Goal: Browse casually: Explore the website without a specific task or goal

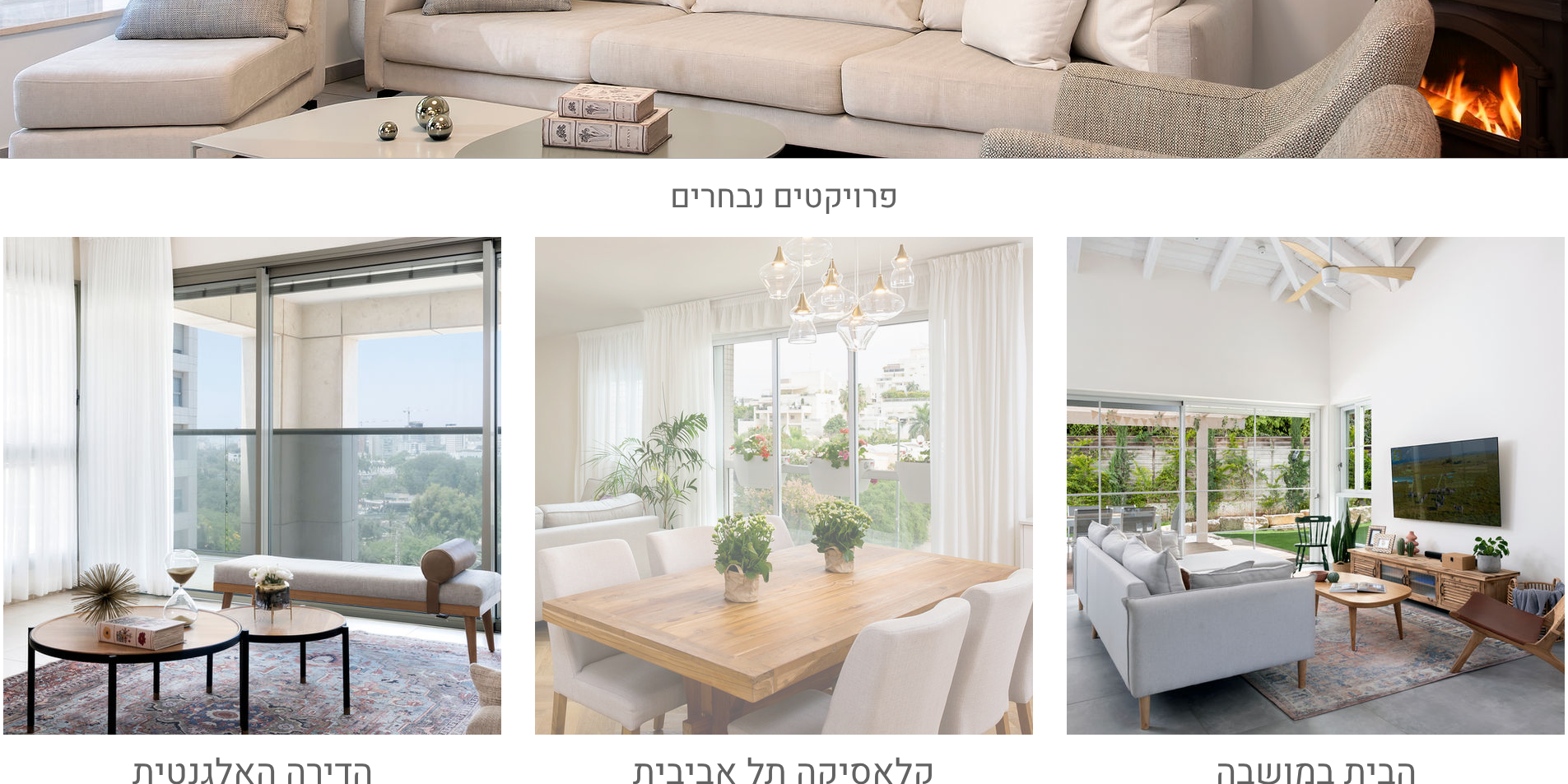
scroll to position [494, 0]
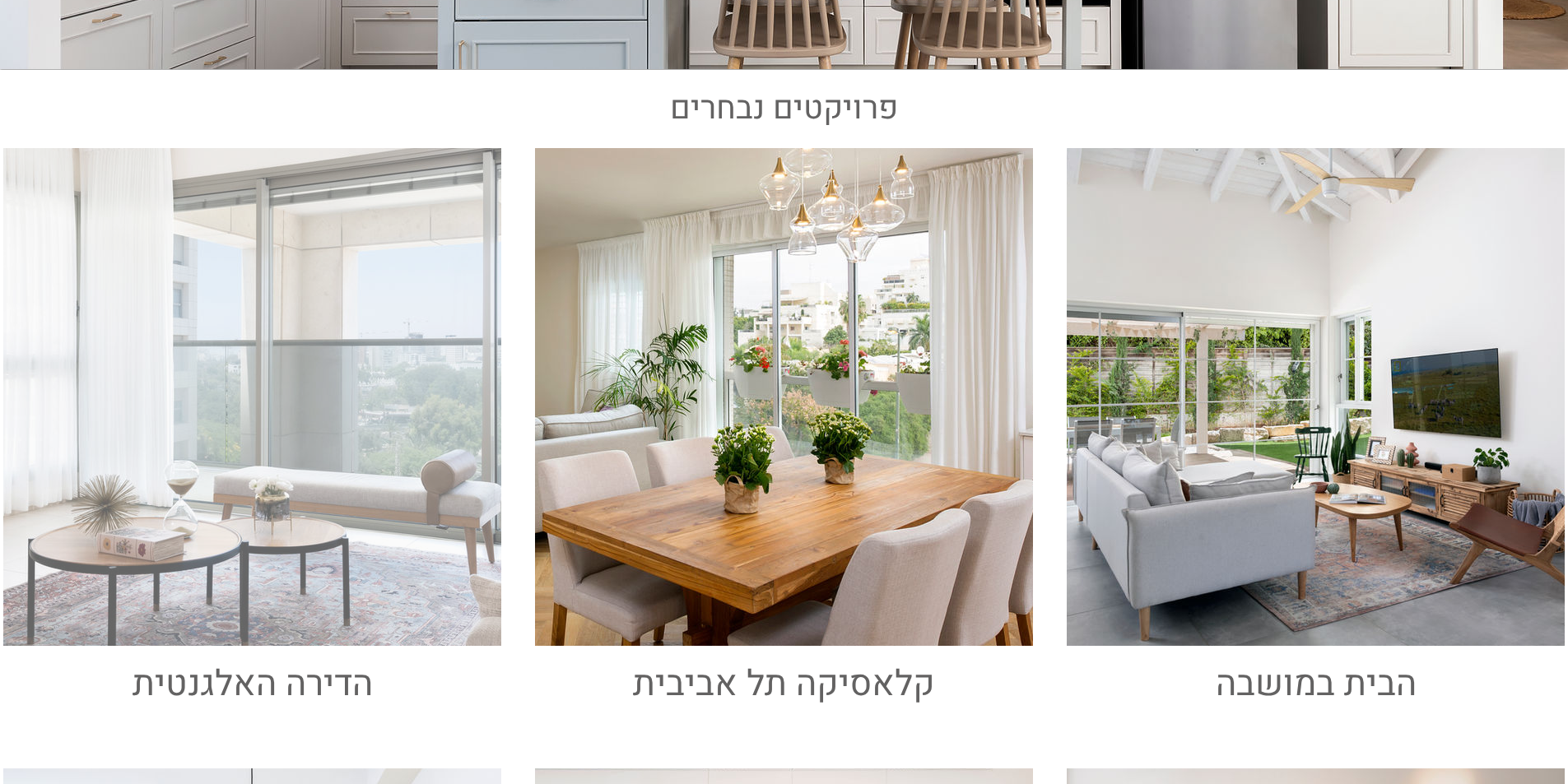
click at [299, 460] on div at bounding box center [252, 397] width 505 height 504
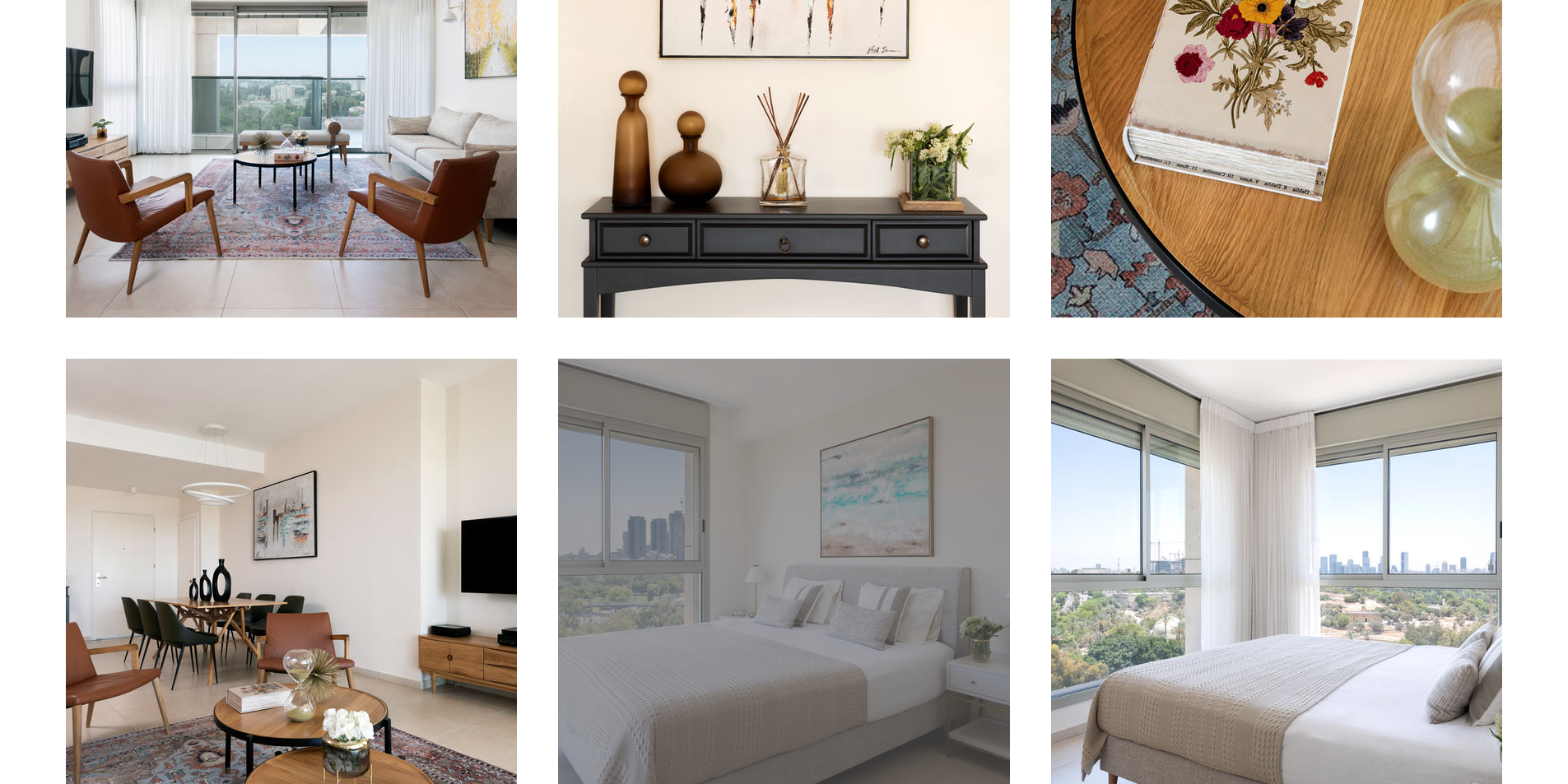
scroll to position [905, 0]
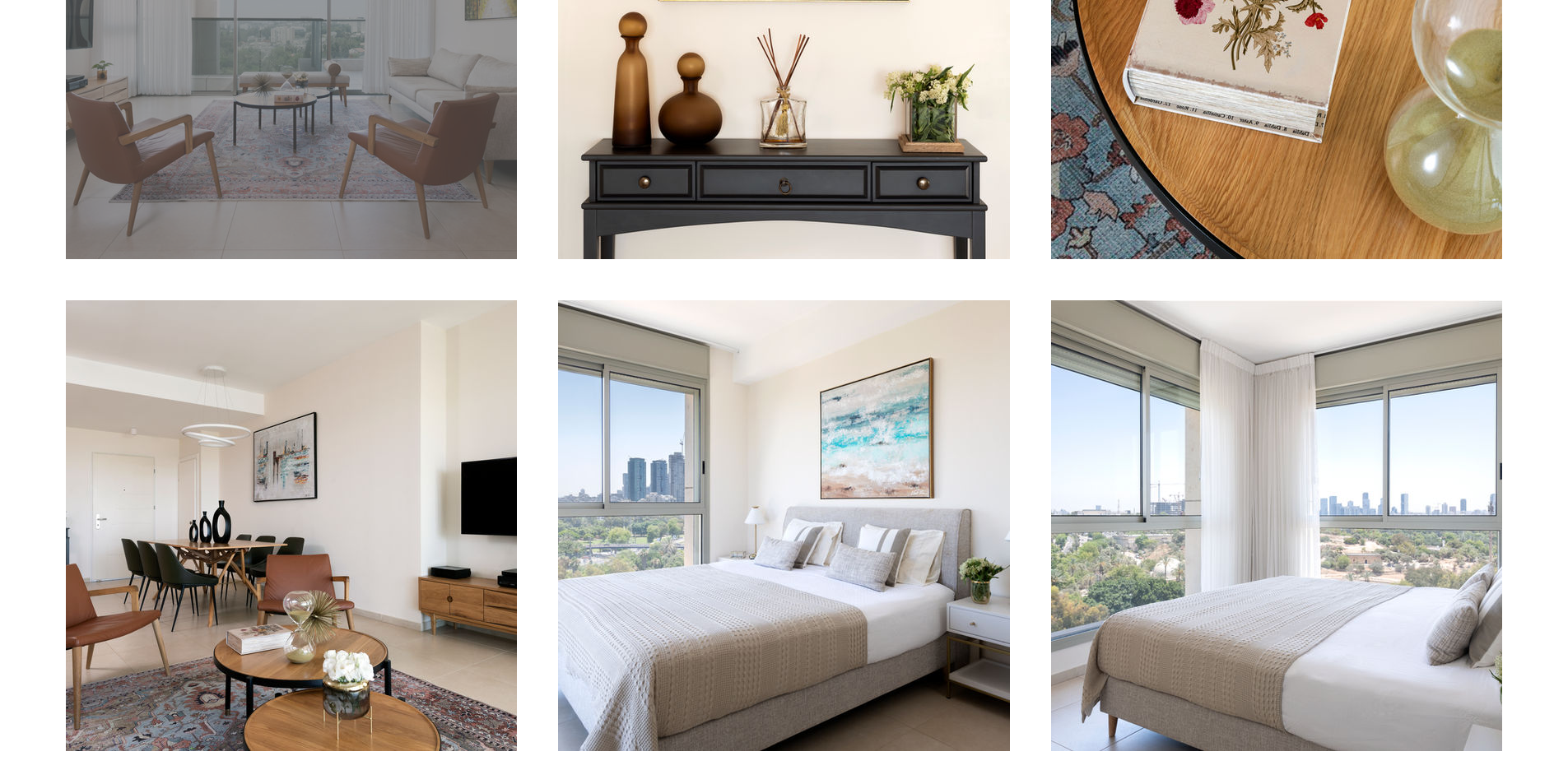
click at [292, 124] on div "main content" at bounding box center [291, 34] width 451 height 451
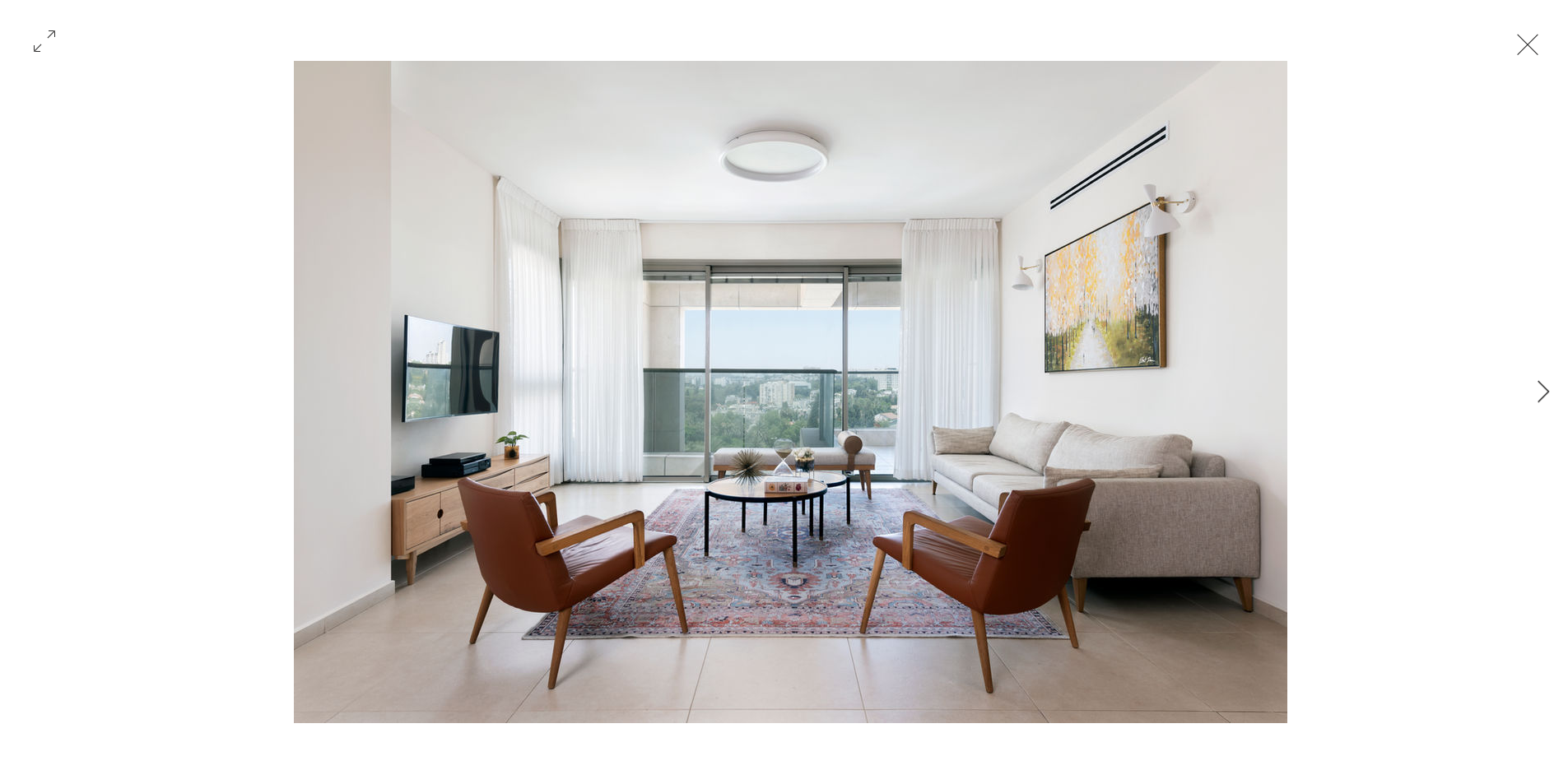
click at [1531, 44] on button "Exit expand mode" at bounding box center [1527, 42] width 31 height 36
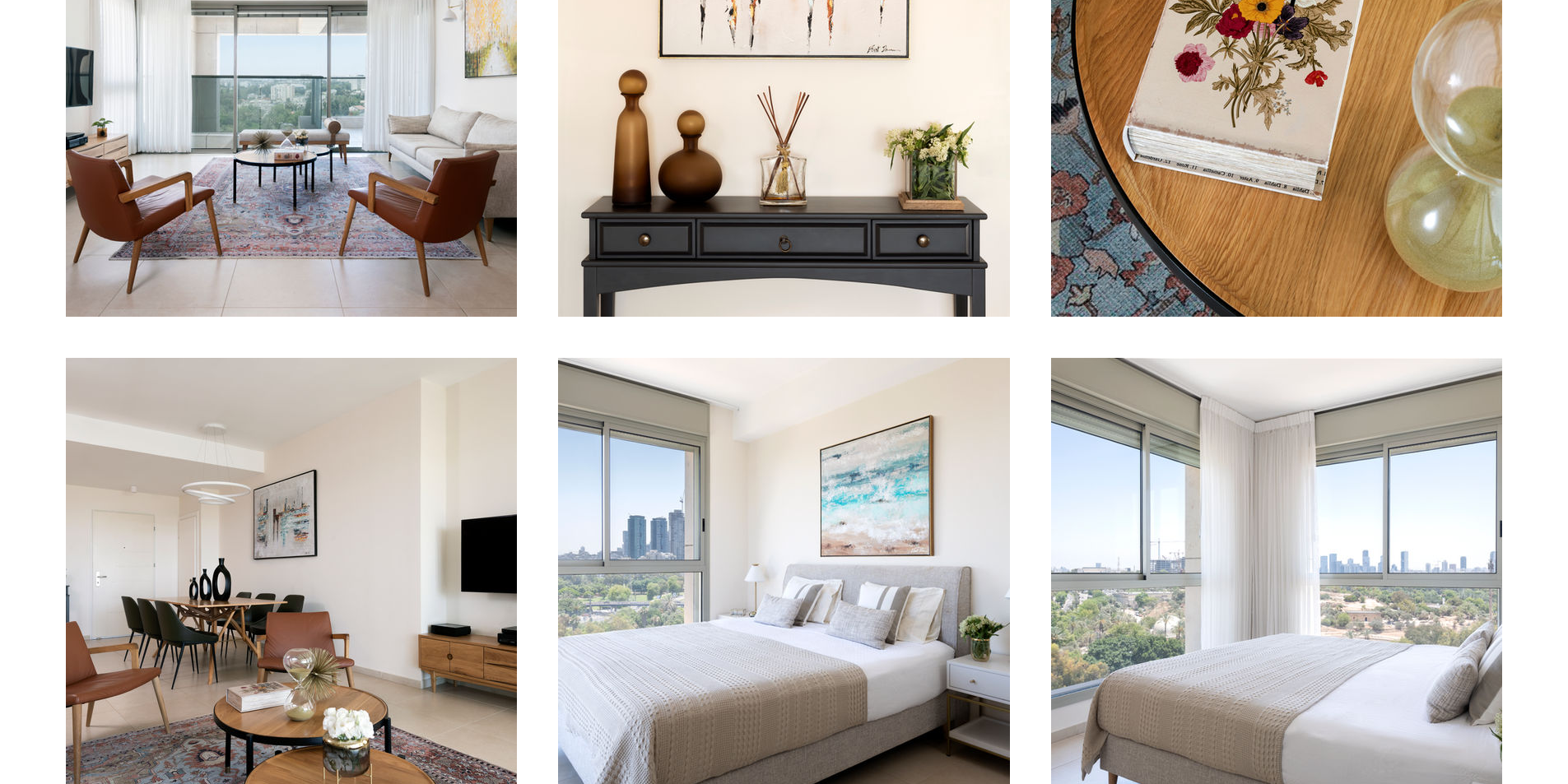
scroll to position [786, 0]
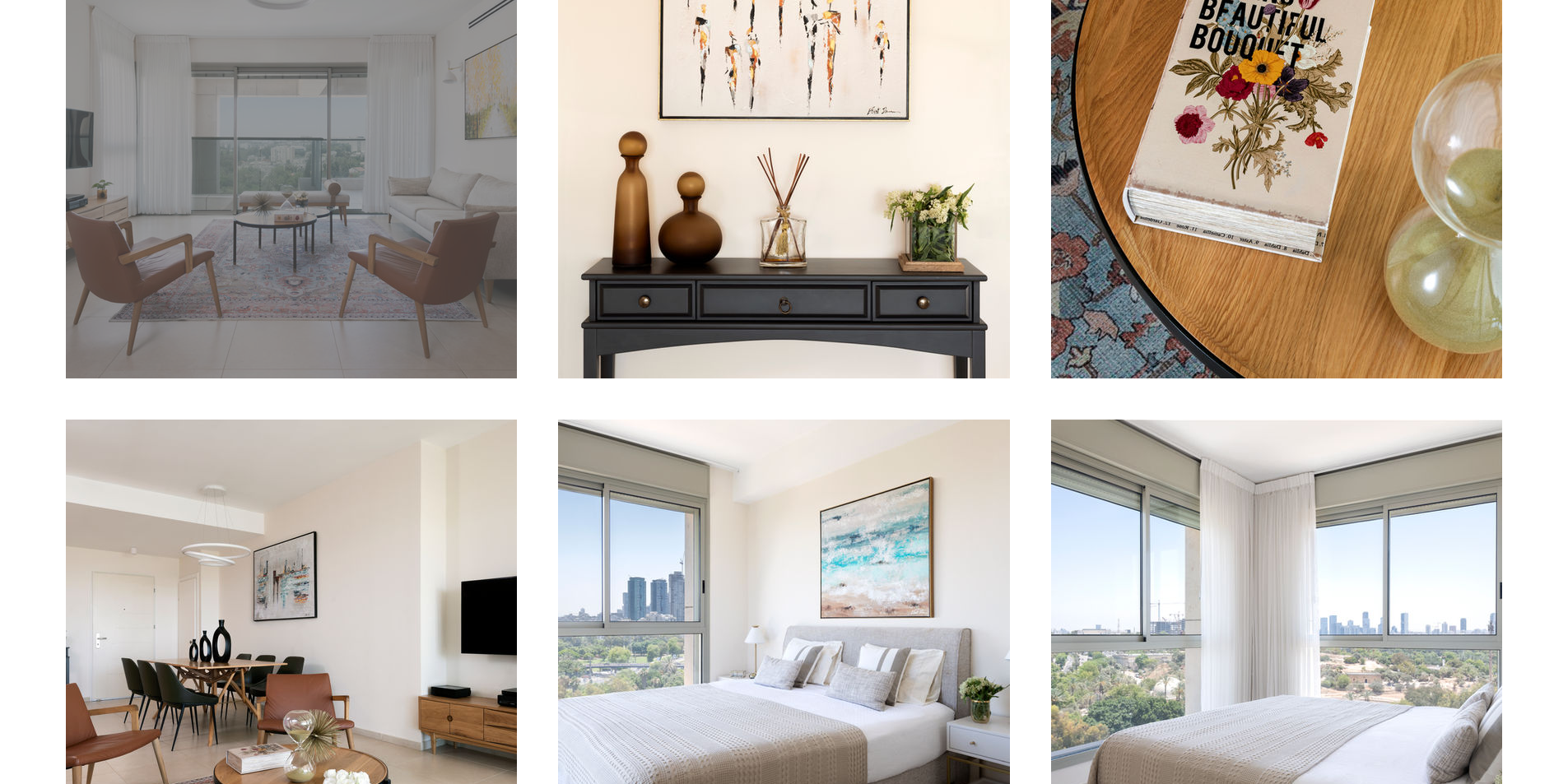
click at [358, 269] on div "main content" at bounding box center [291, 153] width 451 height 451
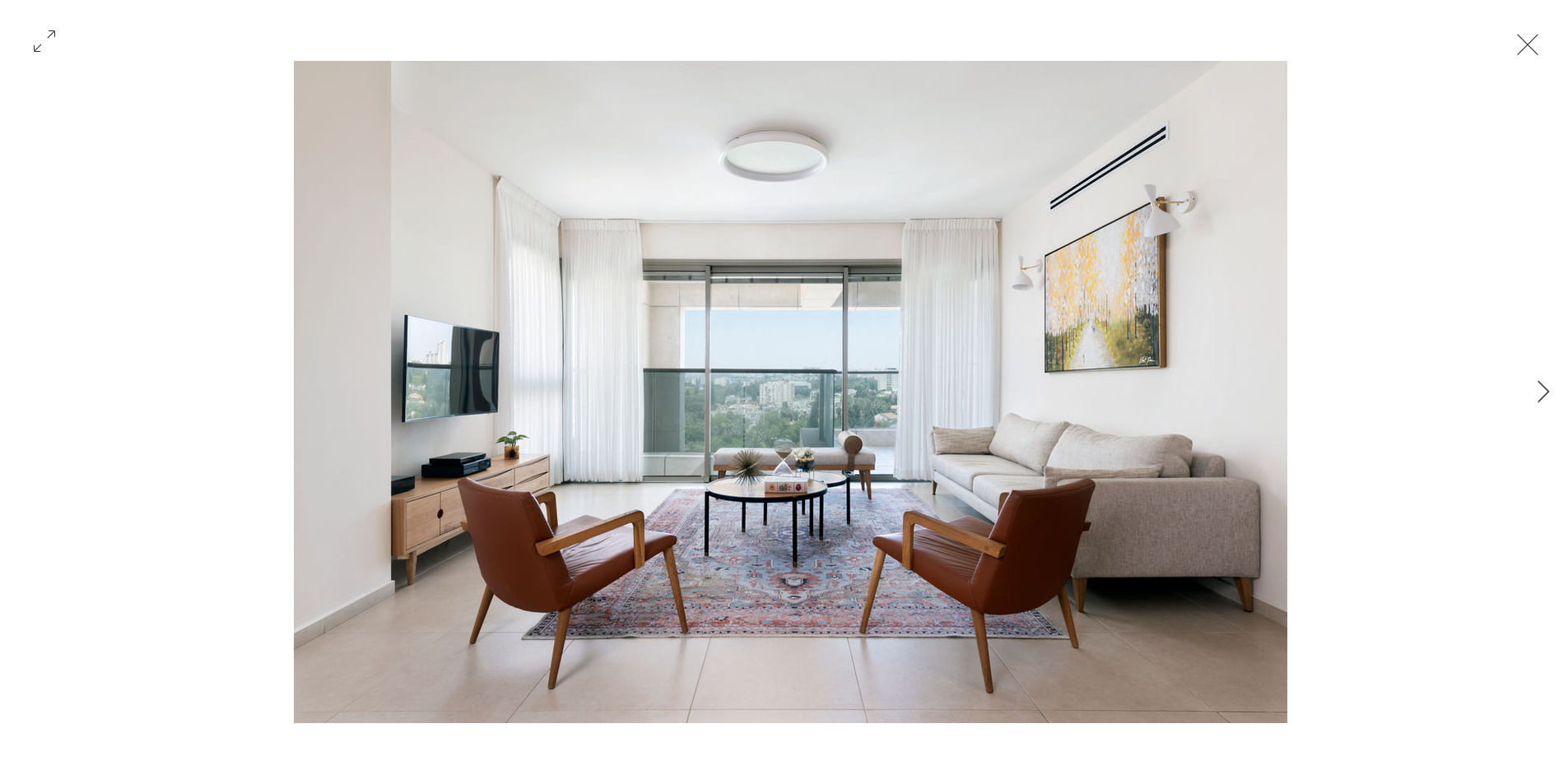
click at [1186, 617] on img "Gallery item, detailed view" at bounding box center [790, 391] width 994 height 662
